Goal: Task Accomplishment & Management: Manage account settings

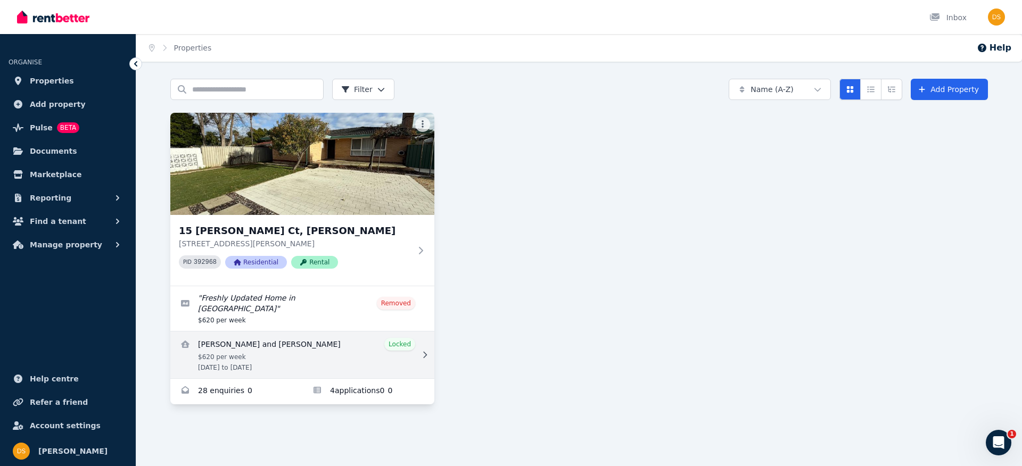
click at [341, 343] on link "View details for Cheten Norbu and Lhamo Lhamo" at bounding box center [302, 354] width 264 height 47
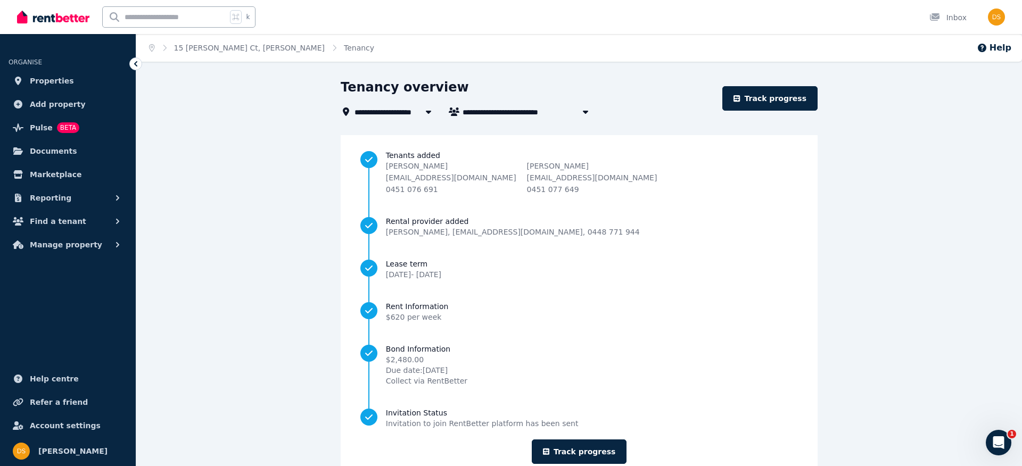
click at [496, 113] on span "[PERSON_NAME] and [PERSON_NAME]" at bounding box center [543, 111] width 162 height 13
type input "**********"
click at [329, 163] on div "**********" at bounding box center [578, 288] width 885 height 419
click at [54, 84] on span "Properties" at bounding box center [52, 80] width 44 height 13
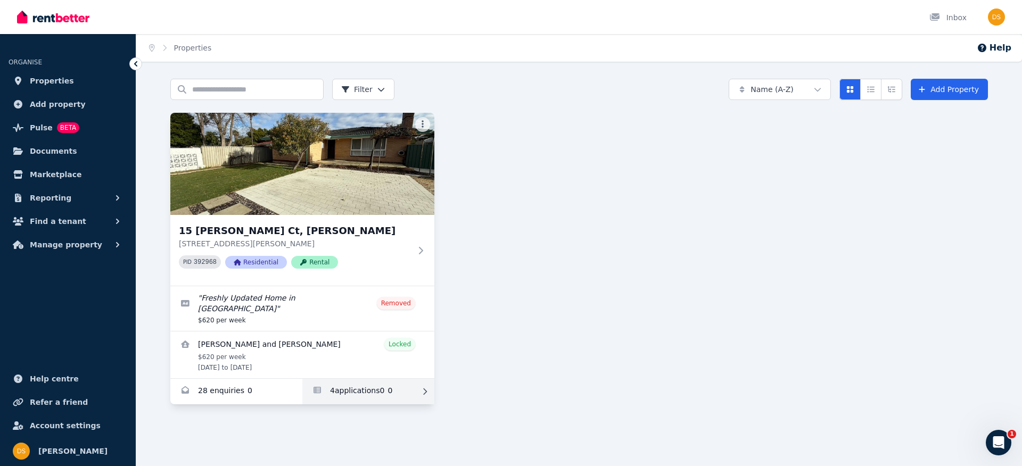
click at [367, 381] on link "Applications for 15 Earls Ct, Thornlie" at bounding box center [368, 392] width 132 height 26
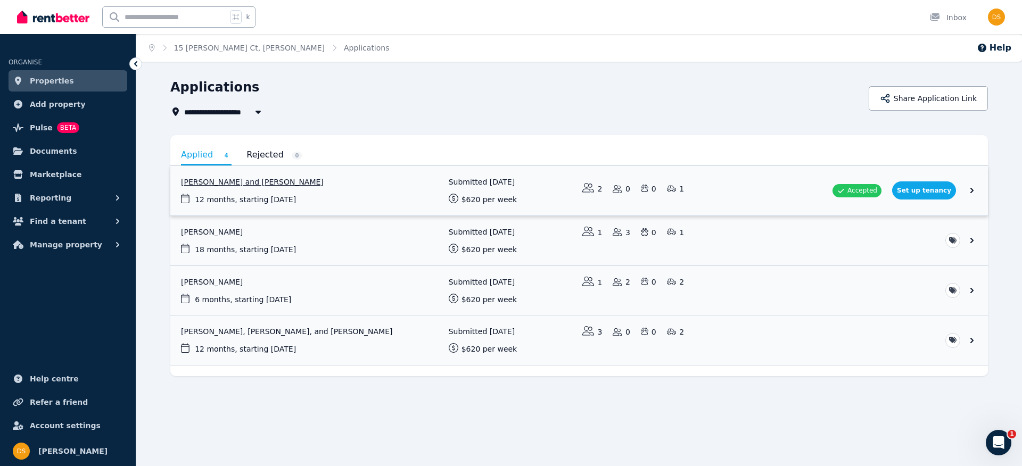
click at [337, 186] on link "View application: Cheten Norbu and Lhamo Lhamo" at bounding box center [578, 190] width 817 height 49
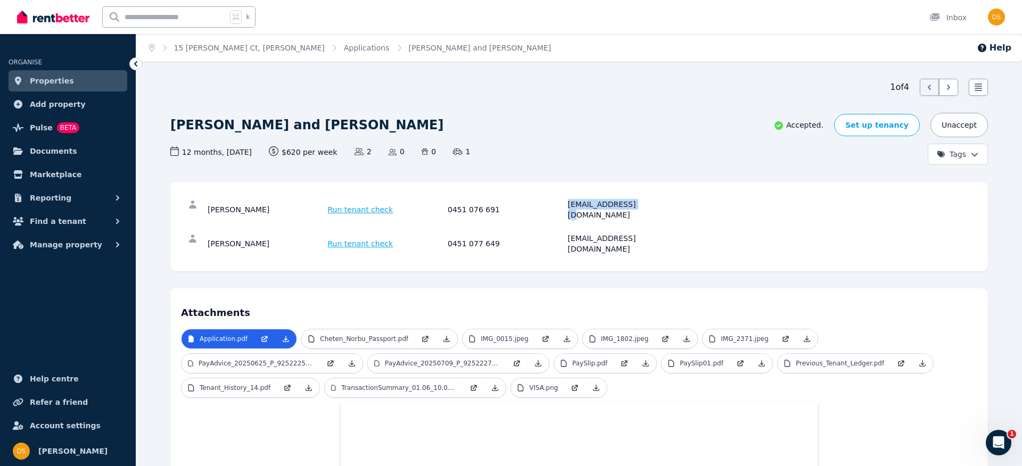
drag, startPoint x: 568, startPoint y: 205, endPoint x: 640, endPoint y: 206, distance: 71.3
click at [640, 206] on div "[EMAIL_ADDRESS][DOMAIN_NAME]" at bounding box center [626, 209] width 117 height 21
copy div "[EMAIL_ADDRESS][DOMAIN_NAME]"
drag, startPoint x: 567, startPoint y: 228, endPoint x: 647, endPoint y: 227, distance: 80.9
click at [647, 233] on div "[EMAIL_ADDRESS][DOMAIN_NAME]" at bounding box center [626, 243] width 117 height 21
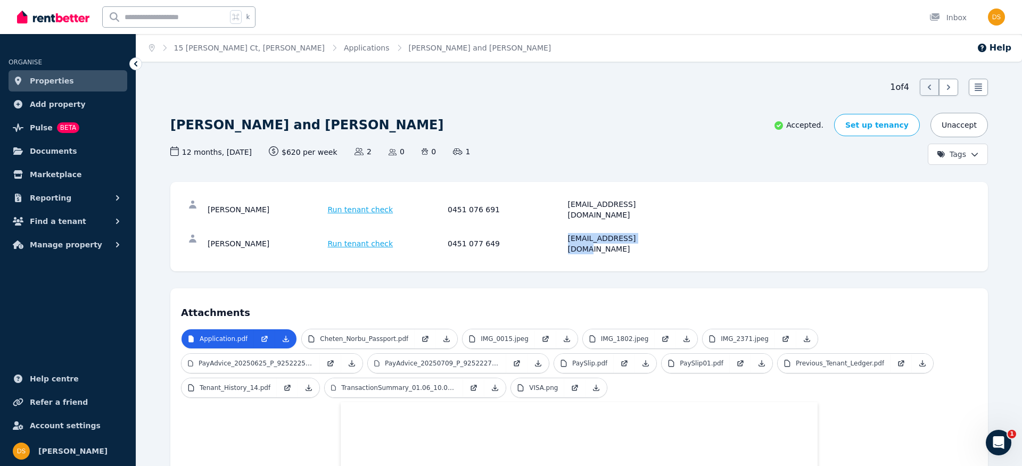
copy div "[EMAIL_ADDRESS][DOMAIN_NAME]"
drag, startPoint x: 449, startPoint y: 206, endPoint x: 489, endPoint y: 202, distance: 40.6
click at [494, 202] on div "0451 076 691" at bounding box center [505, 209] width 117 height 21
copy div "0451 076 691"
drag, startPoint x: 450, startPoint y: 226, endPoint x: 495, endPoint y: 226, distance: 45.2
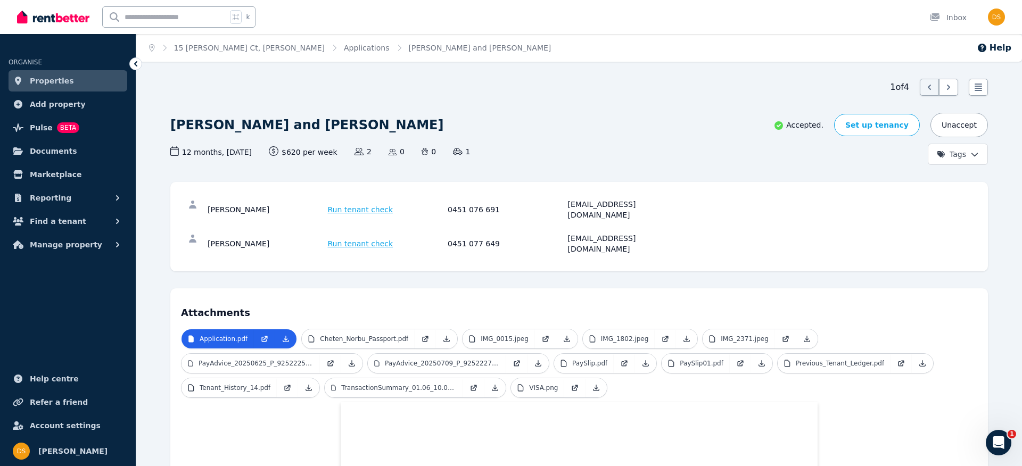
click at [495, 233] on div "0451 077 649" at bounding box center [505, 243] width 117 height 21
drag, startPoint x: 495, startPoint y: 226, endPoint x: 447, endPoint y: 228, distance: 47.9
click at [447, 233] on div "0451 077 649" at bounding box center [505, 243] width 117 height 21
copy div "0451 077 649"
